Goal: Navigation & Orientation: Find specific page/section

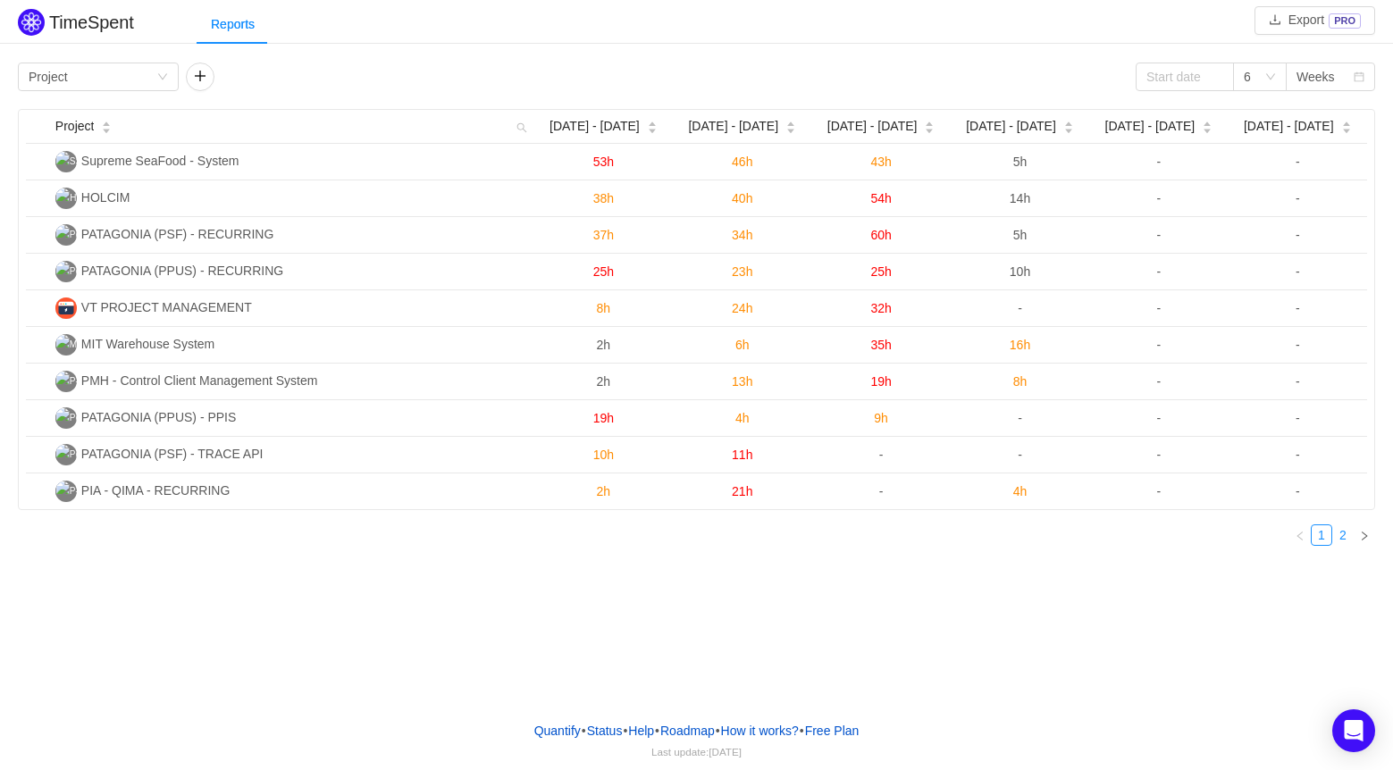
click at [1343, 541] on link "2" at bounding box center [1343, 535] width 20 height 20
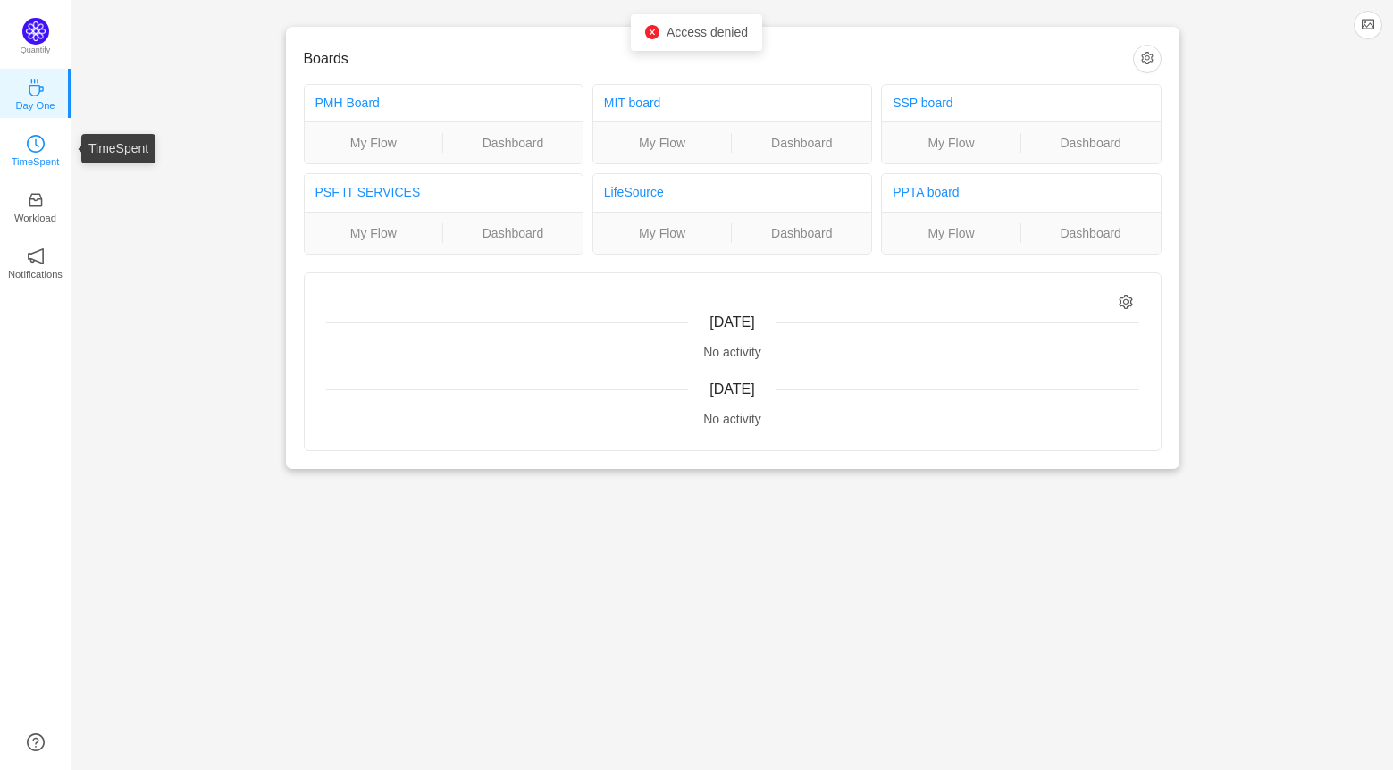
click at [30, 164] on p "TimeSpent" at bounding box center [36, 162] width 48 height 16
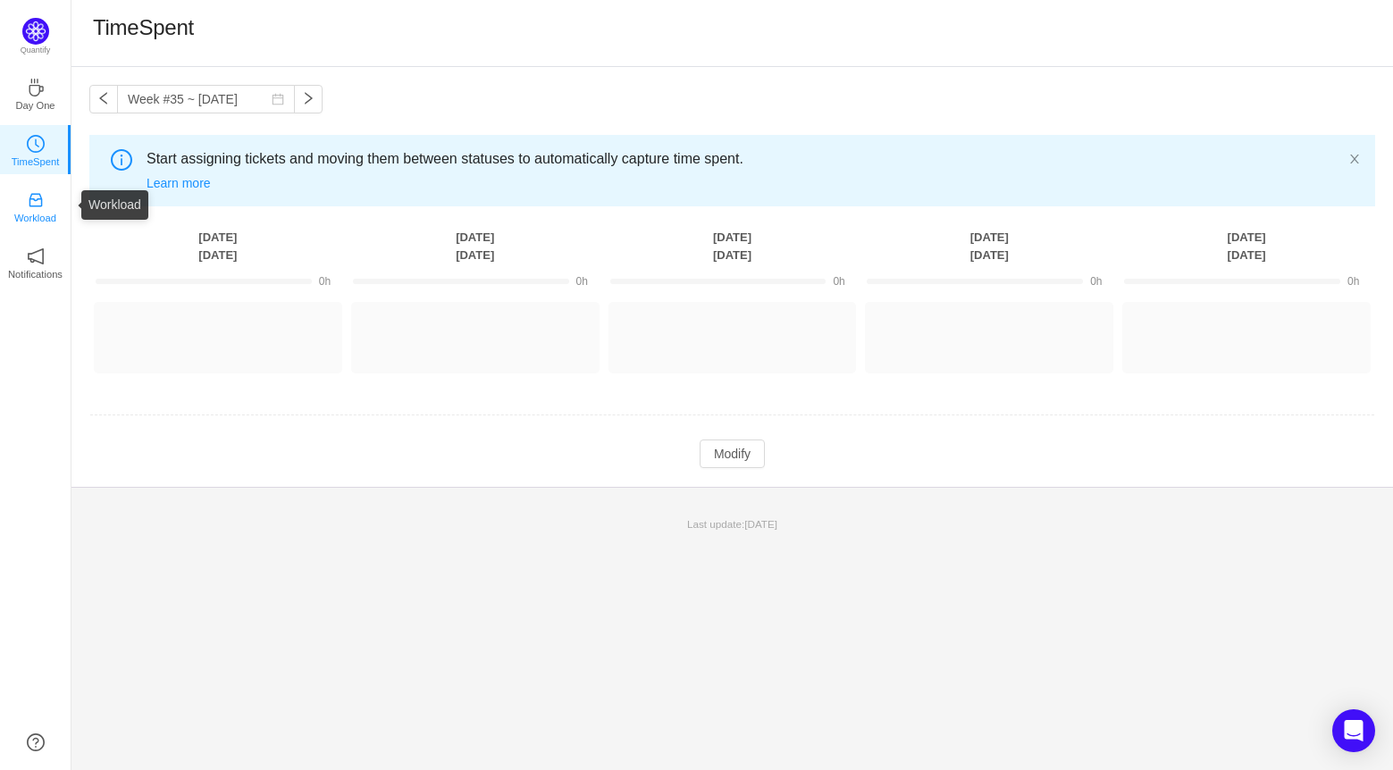
click at [27, 200] on link "Workload" at bounding box center [36, 206] width 18 height 18
